Goal: Task Accomplishment & Management: Manage account settings

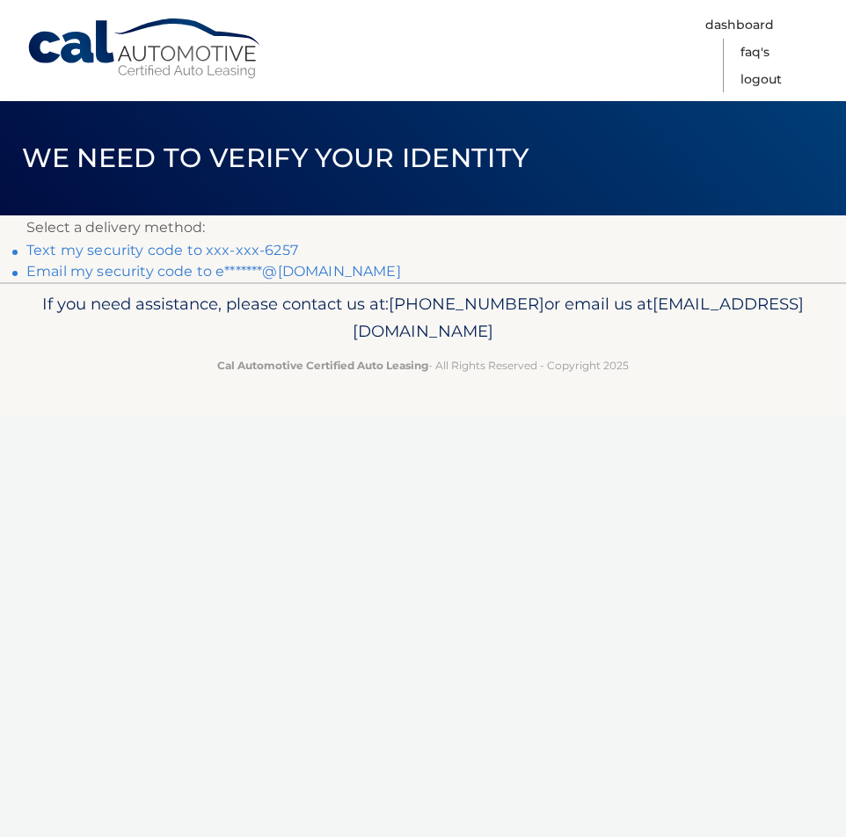
click at [142, 250] on link "Text my security code to xxx-xxx-6257" at bounding box center [162, 250] width 272 height 17
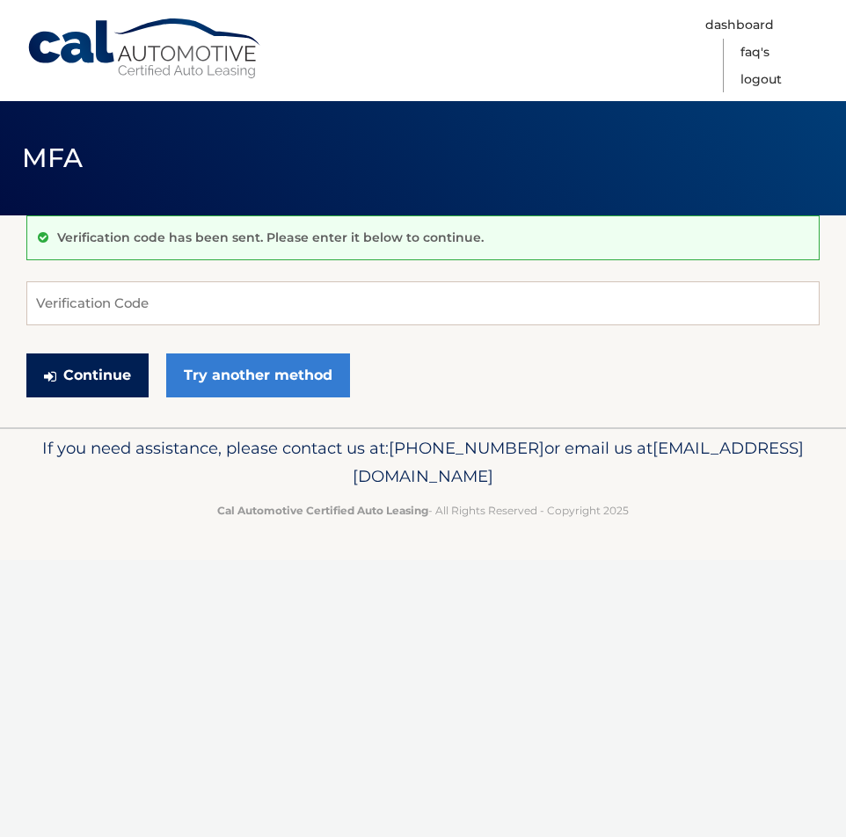
click at [122, 389] on button "Continue" at bounding box center [87, 375] width 122 height 44
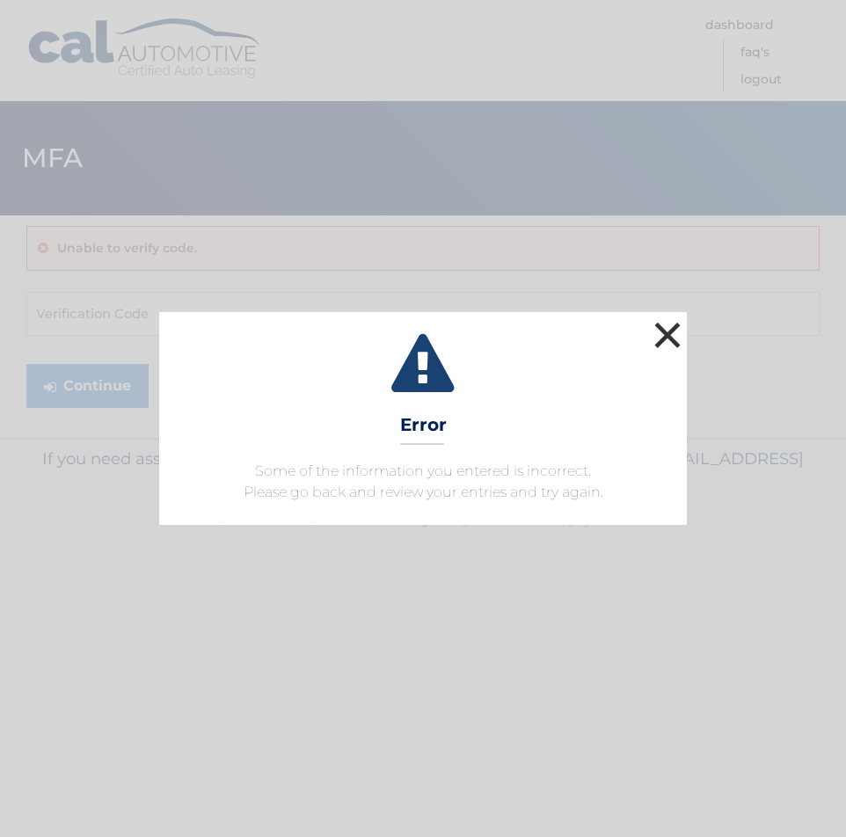
click at [670, 333] on button "×" at bounding box center [667, 334] width 35 height 35
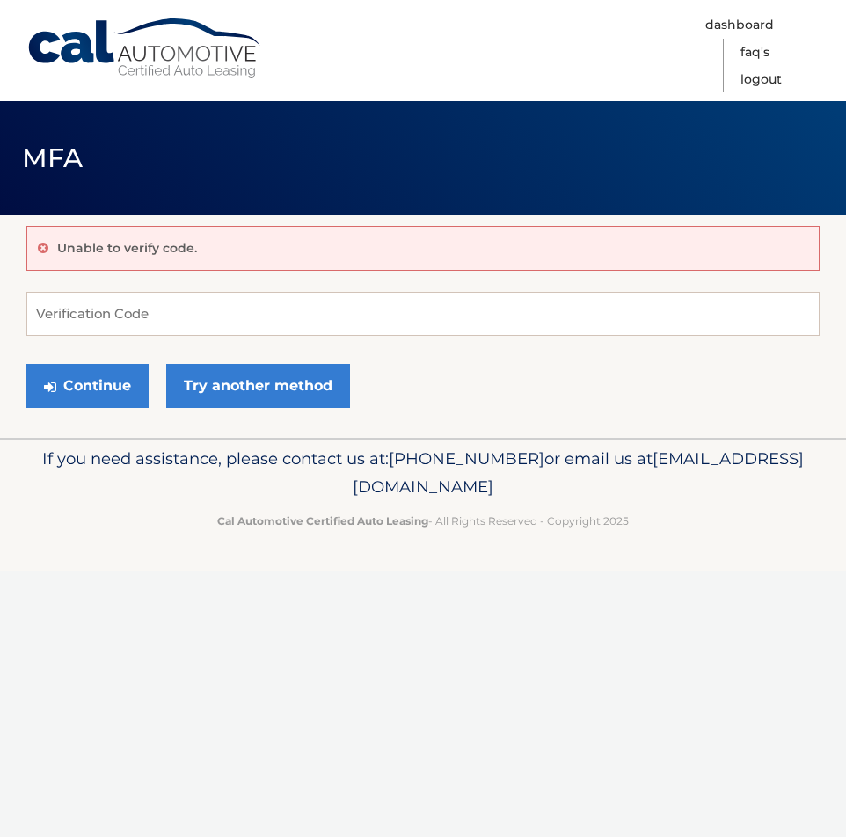
click at [279, 240] on div "Unable to verify code." at bounding box center [422, 248] width 793 height 45
click at [118, 240] on p "Unable to verify code." at bounding box center [127, 248] width 140 height 16
click at [116, 247] on p "Unable to verify code." at bounding box center [127, 248] width 140 height 16
click at [105, 315] on input "Verification Code" at bounding box center [422, 314] width 793 height 44
type input "003069"
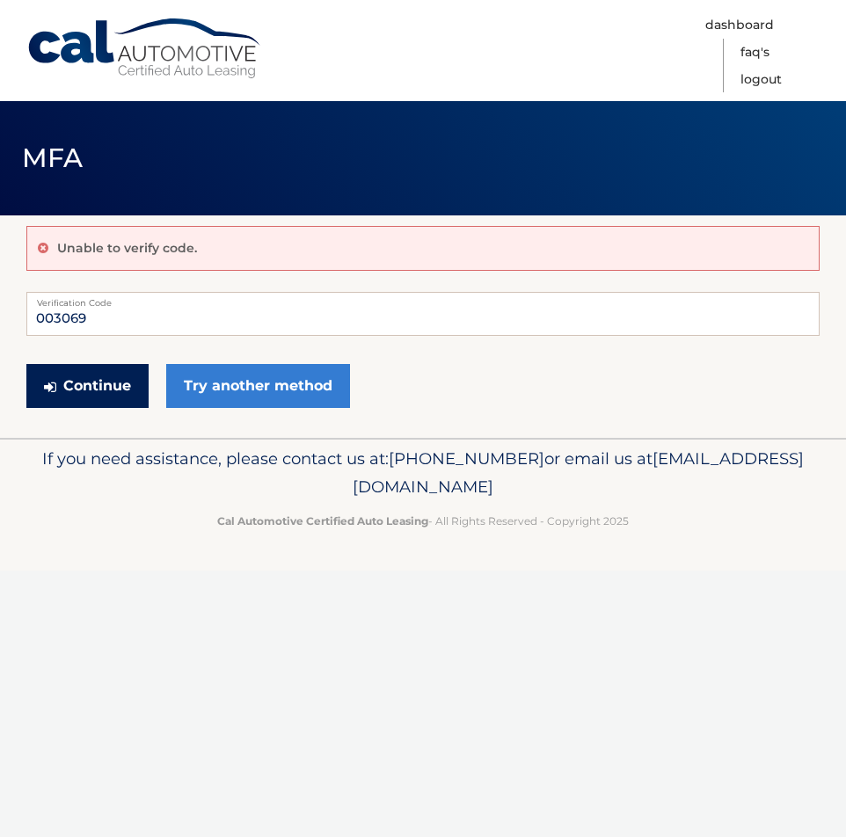
click at [98, 374] on button "Continue" at bounding box center [87, 386] width 122 height 44
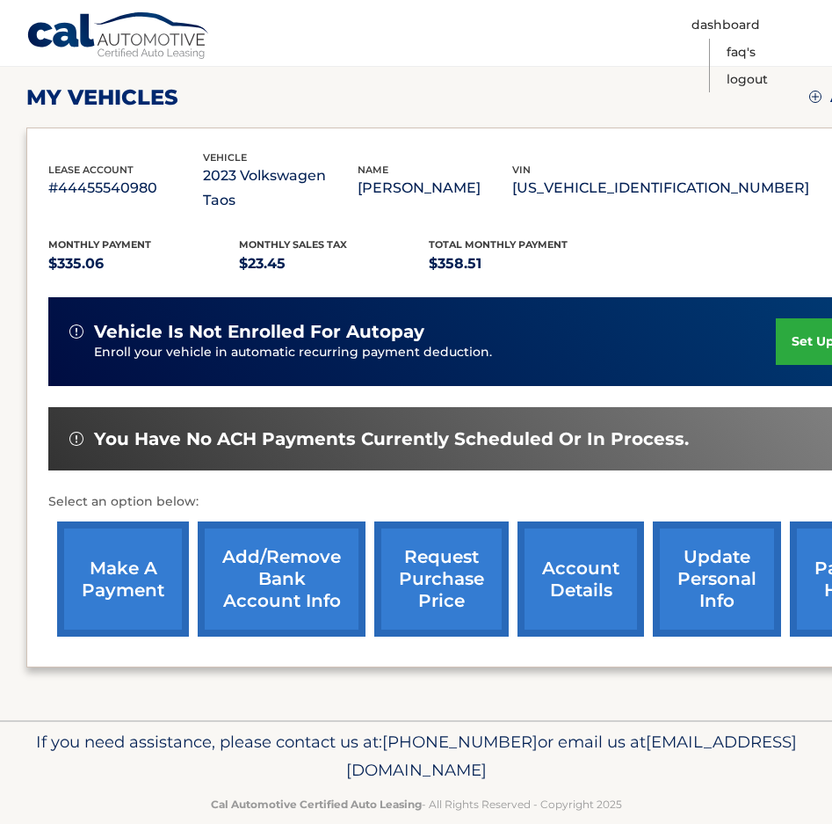
scroll to position [242, 0]
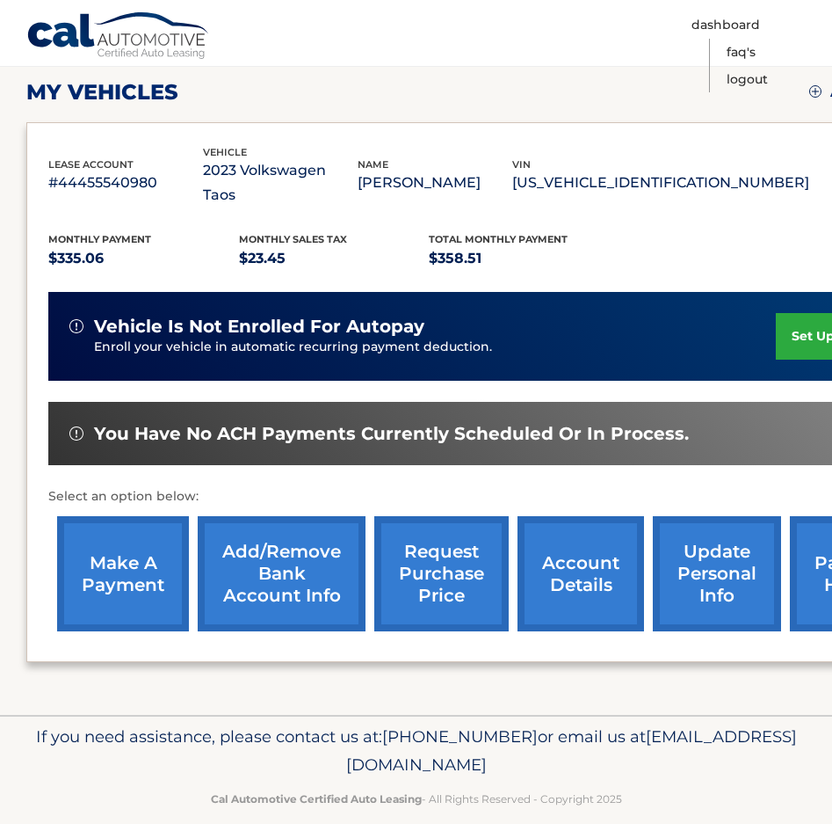
click at [114, 547] on link "make a payment" at bounding box center [123, 573] width 132 height 115
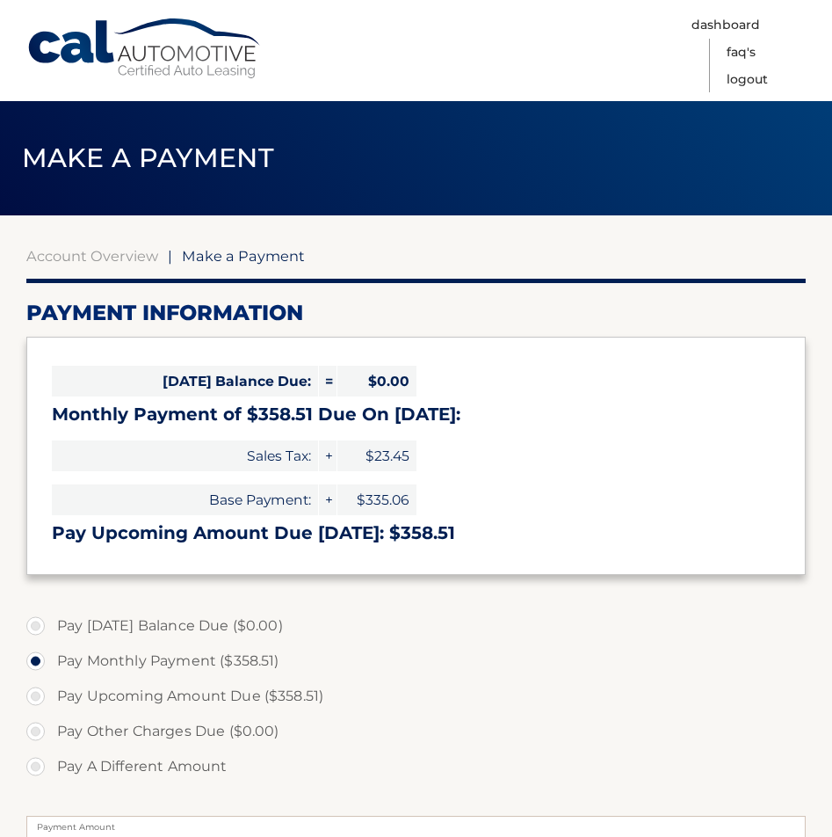
select select "YmYyNDBkM2MtYjU3ZC00ZDMyLTg0ZjItMTI3YmFlODU5NWU1"
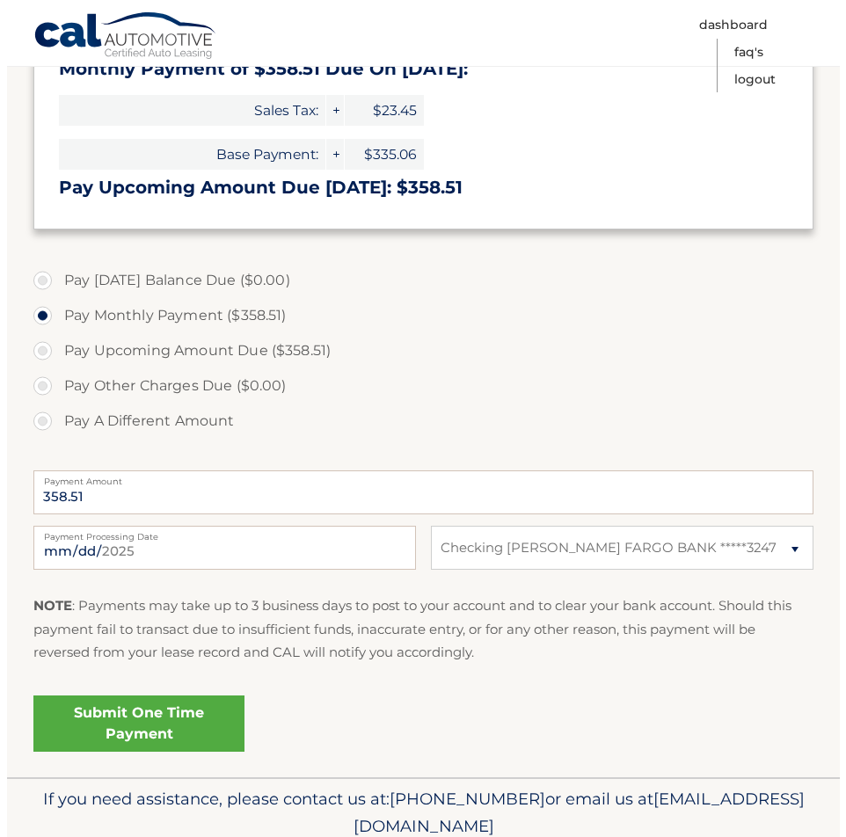
scroll to position [352, 0]
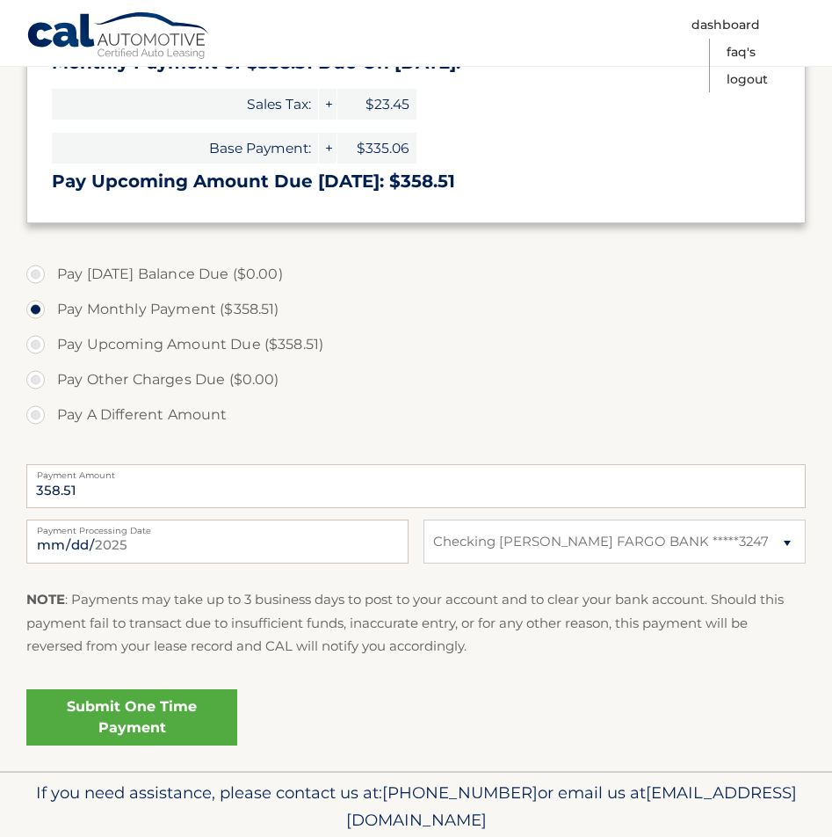
click at [166, 718] on link "Submit One Time Payment" at bounding box center [131, 717] width 211 height 56
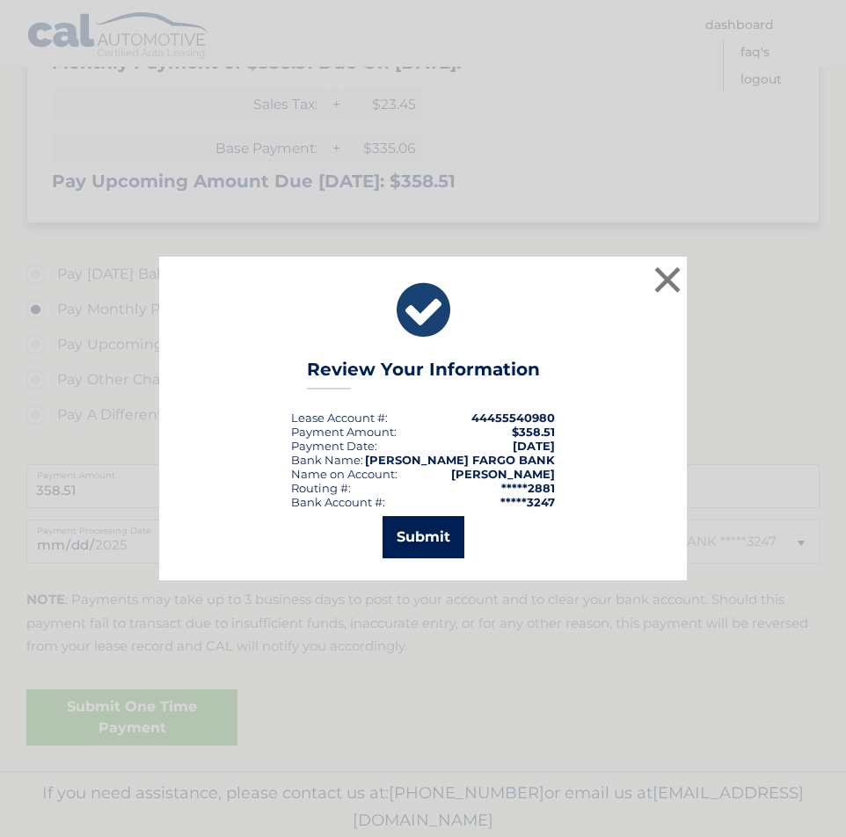
click at [412, 534] on button "Submit" at bounding box center [423, 537] width 82 height 42
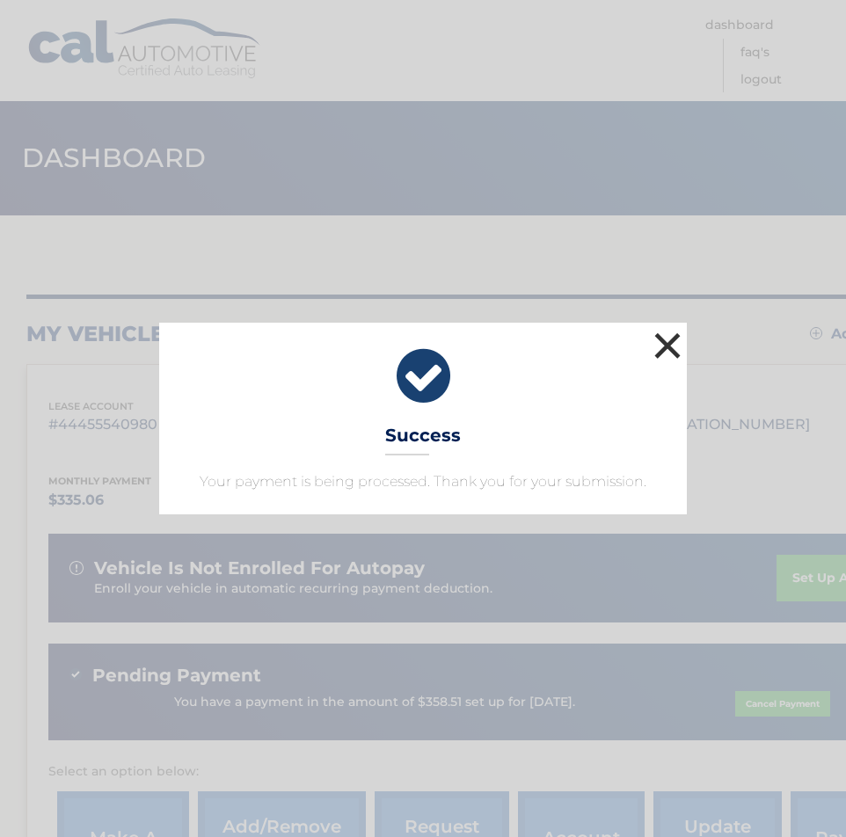
click at [667, 345] on button "×" at bounding box center [667, 345] width 35 height 35
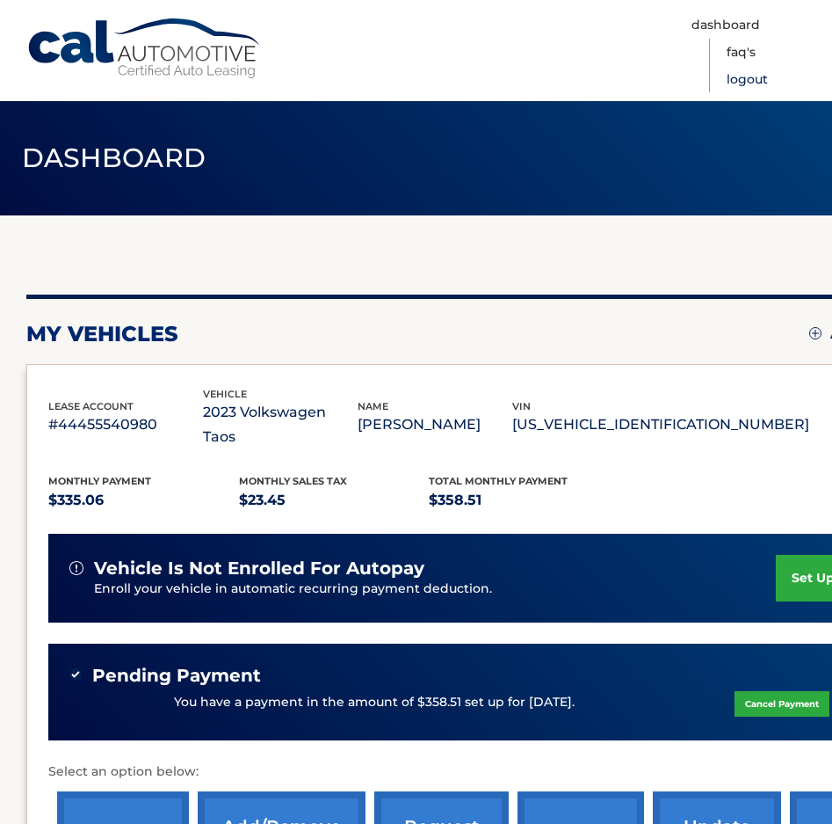
click at [736, 77] on link "Logout" at bounding box center [747, 79] width 41 height 27
